Goal: Task Accomplishment & Management: Manage account settings

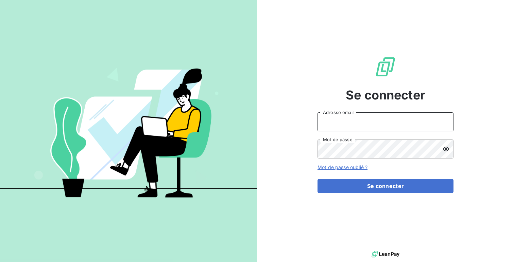
click at [405, 113] on input "Adresse email" at bounding box center [385, 122] width 136 height 19
type input "admin@ripoche"
click at [317, 179] on button "Se connecter" at bounding box center [385, 186] width 136 height 14
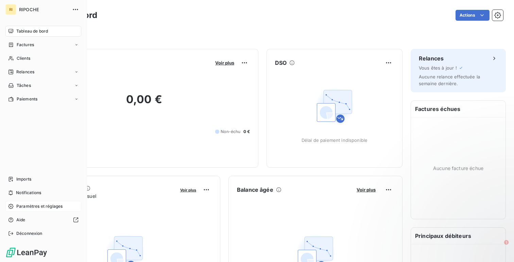
click at [16, 207] on span "Paramètres et réglages" at bounding box center [39, 207] width 46 height 6
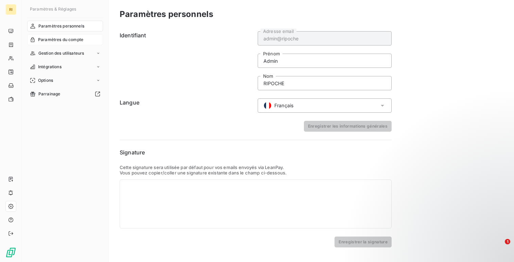
click at [69, 40] on span "Paramètres du compte" at bounding box center [60, 40] width 45 height 6
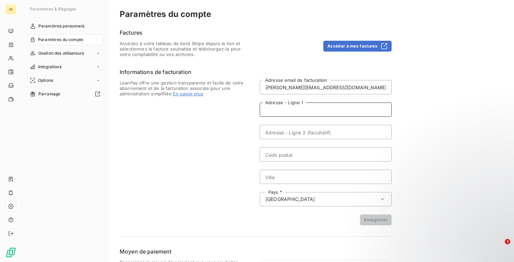
click at [329, 115] on input "Adresse - Ligne 1" at bounding box center [326, 110] width 132 height 14
paste input "ZONE INDUSTRIELLE LE TRANCHET BP 40001 LA POMMERAYE 49620 MAUGES SUR LOIRE"
type input "ZONE INDUSTRIELLE LE TRANCHET BP 40001 LA POMMERAYE"
click at [299, 165] on form "[EMAIL_ADDRESS][DOMAIN_NAME] Adresse email de facturation ZONE INDUSTRIELLE LE …" at bounding box center [326, 152] width 132 height 145
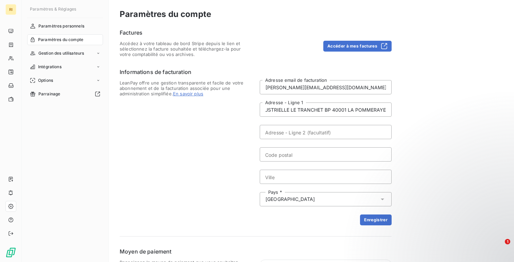
scroll to position [0, 0]
click at [301, 158] on input "Code postal" at bounding box center [326, 155] width 132 height 14
paste input "49620 MAUGES SUR LOIRE"
click at [290, 159] on input "49620 MAUGES SUR LOIRE" at bounding box center [326, 155] width 132 height 14
drag, startPoint x: 340, startPoint y: 158, endPoint x: 283, endPoint y: 155, distance: 57.2
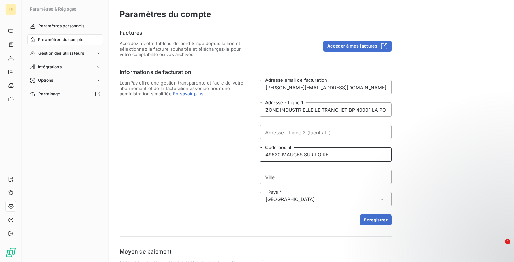
click at [283, 155] on input "49620 MAUGES SUR LOIRE" at bounding box center [326, 155] width 132 height 14
type input "49620"
click at [275, 176] on input "Ville" at bounding box center [326, 177] width 132 height 14
paste input "MAUGES SUR LOIRE"
type input "MAUGES SUR LOIRE"
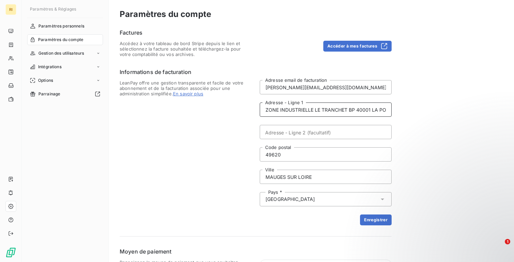
click at [350, 110] on input "ZONE INDUSTRIELLE LE TRANCHET BP 40001 LA POMMERAYE" at bounding box center [326, 110] width 132 height 14
type input "ZONE INDUSTRIELLE LE TRANCHET"
click at [320, 126] on input "Adresse - Ligne 2 (facultatif)" at bounding box center [326, 132] width 132 height 14
paste input "BP 40001 LA POMMERAYE"
type input "BP 40001 LA POMMERAYE"
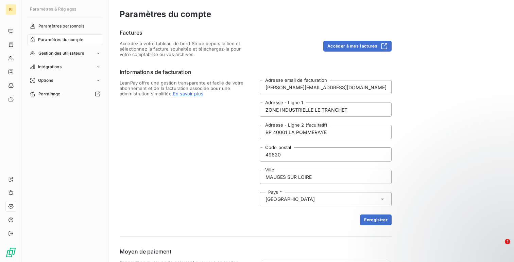
click at [377, 227] on div "Factures Accédez à votre tableau de bord Stripe depuis le lien et sélectionnez …" at bounding box center [256, 168] width 272 height 279
click at [369, 222] on button "Enregistrer" at bounding box center [376, 220] width 32 height 11
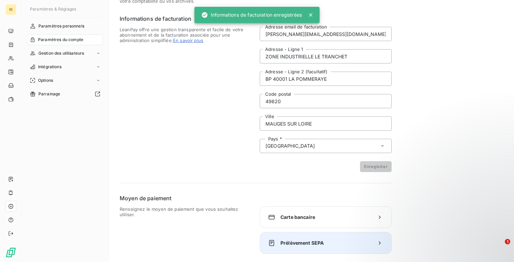
click at [283, 251] on div "Prélèvement SEPA" at bounding box center [326, 243] width 132 height 22
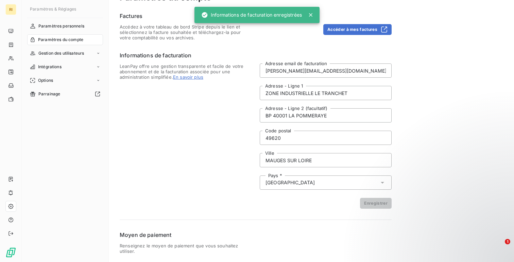
scroll to position [17, 0]
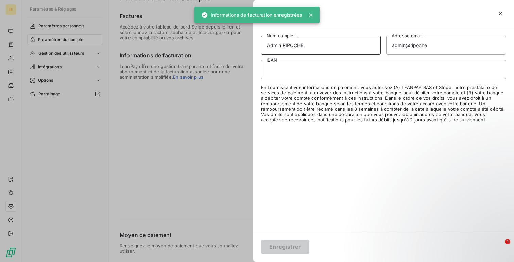
click at [270, 47] on input "Admin RIPOCHE" at bounding box center [321, 45] width 120 height 19
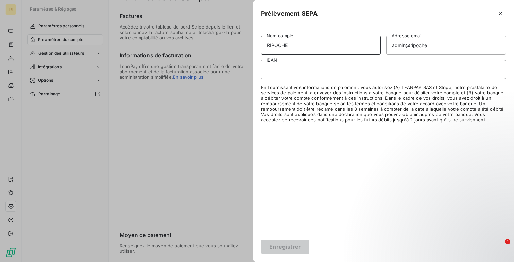
type input "RIPOCHE"
click at [433, 46] on input "admin@ripoche" at bounding box center [446, 45] width 120 height 19
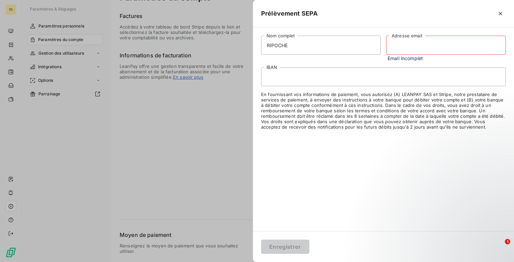
paste input "[PERSON_NAME][EMAIL_ADDRESS][DOMAIN_NAME]"
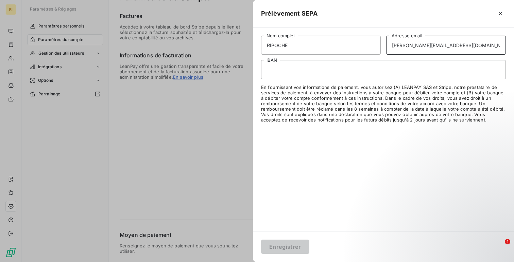
type input "[PERSON_NAME][EMAIL_ADDRESS][DOMAIN_NAME]"
click at [279, 244] on button "Enregistrer" at bounding box center [285, 247] width 48 height 14
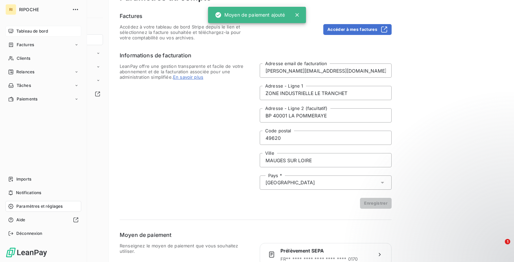
click at [15, 30] on div "Tableau de bord" at bounding box center [43, 31] width 76 height 11
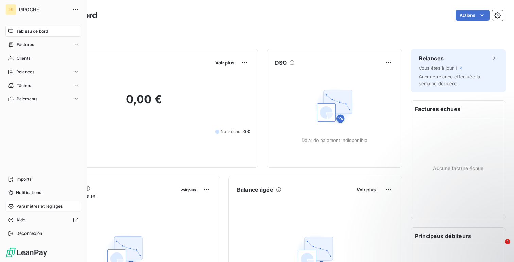
click at [40, 207] on span "Paramètres et réglages" at bounding box center [39, 207] width 46 height 6
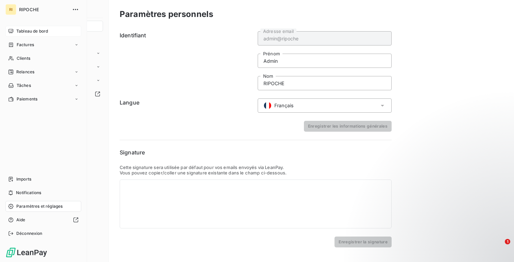
click at [15, 32] on div "Tableau de bord" at bounding box center [43, 31] width 76 height 11
